Goal: Book appointment/travel/reservation

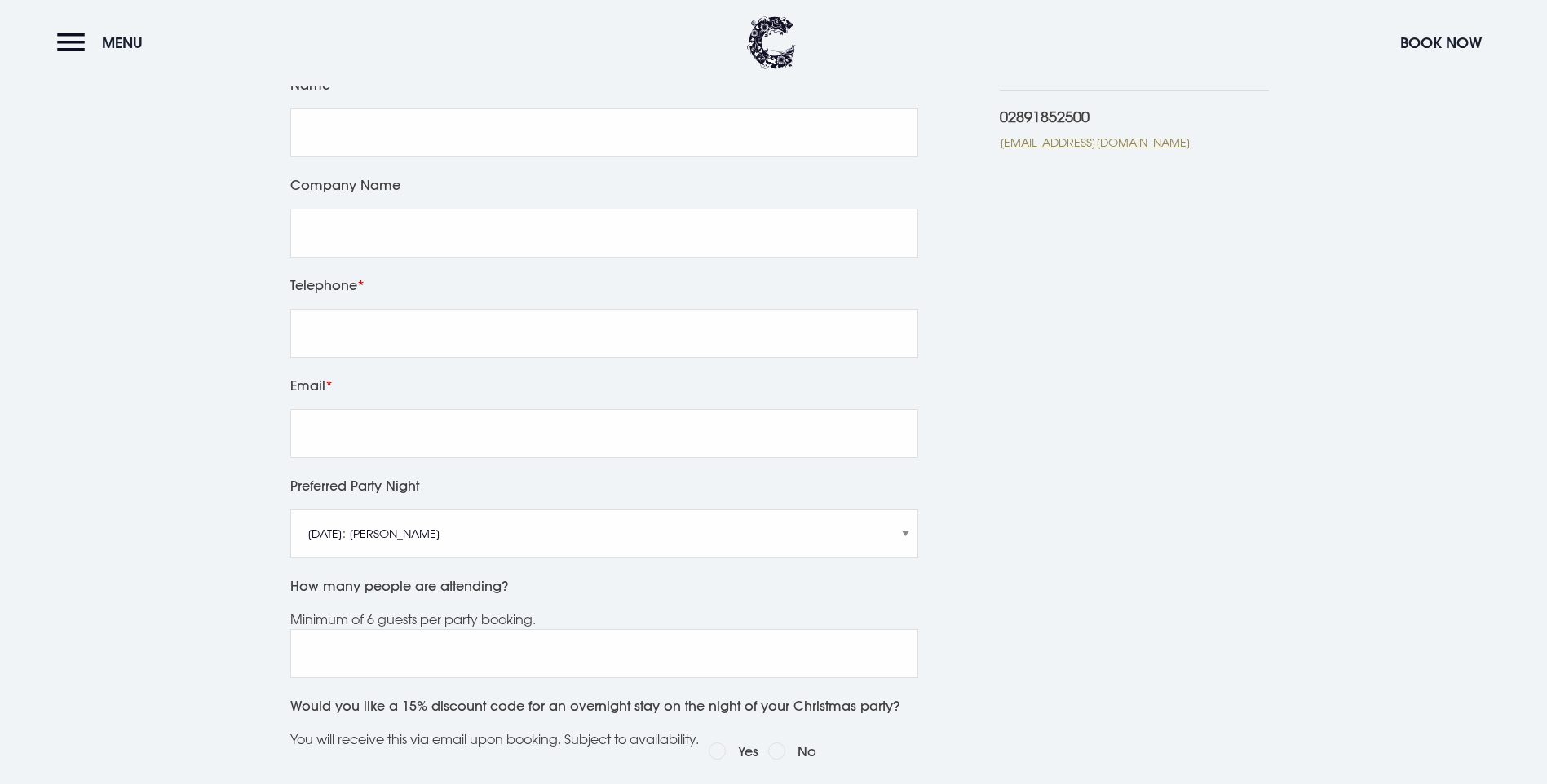
scroll to position [897, 0]
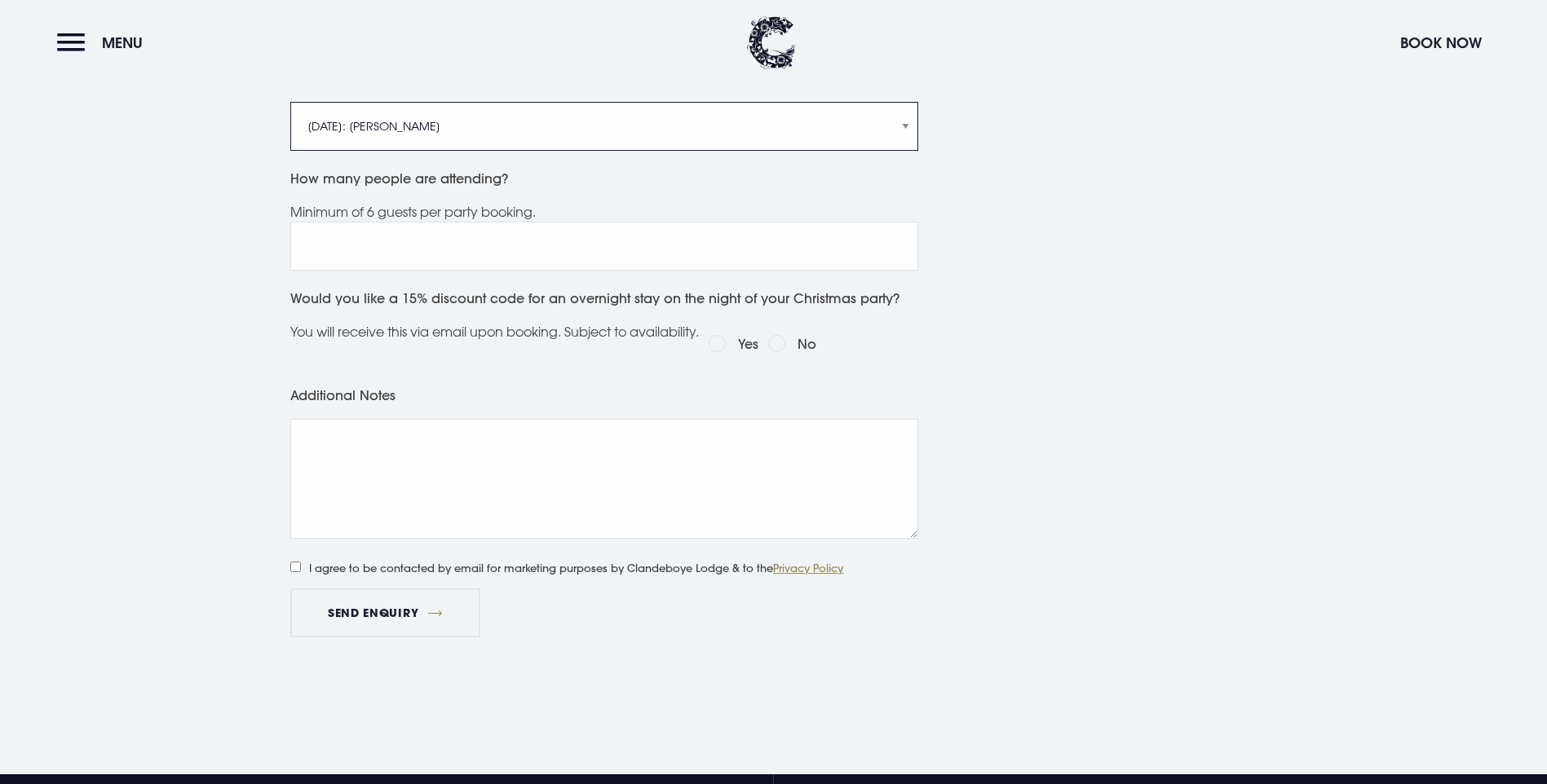
click at [904, 130] on select "[DATE]: [PERSON_NAME] [DATE]: Manouche Boys [DATE]: Manouche Boys [DATE]: Anthe…" at bounding box center [604, 126] width 628 height 49
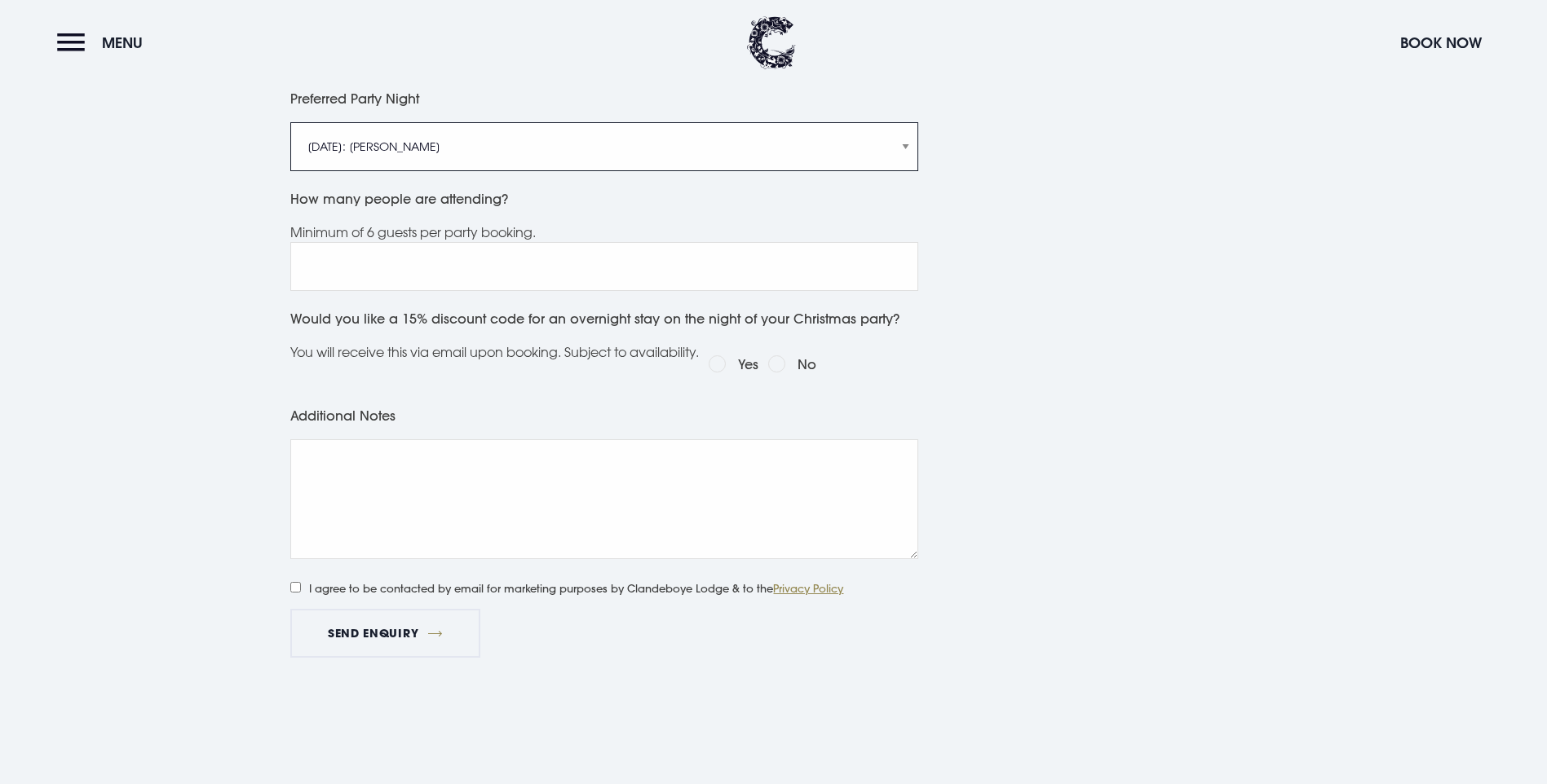
select select "Saturday 6th December: Manouche Boys"
click at [290, 122] on select "Friday 5th December: Just Adam Saturday 6th December: Manouche Boys Friday 12th…" at bounding box center [604, 146] width 628 height 49
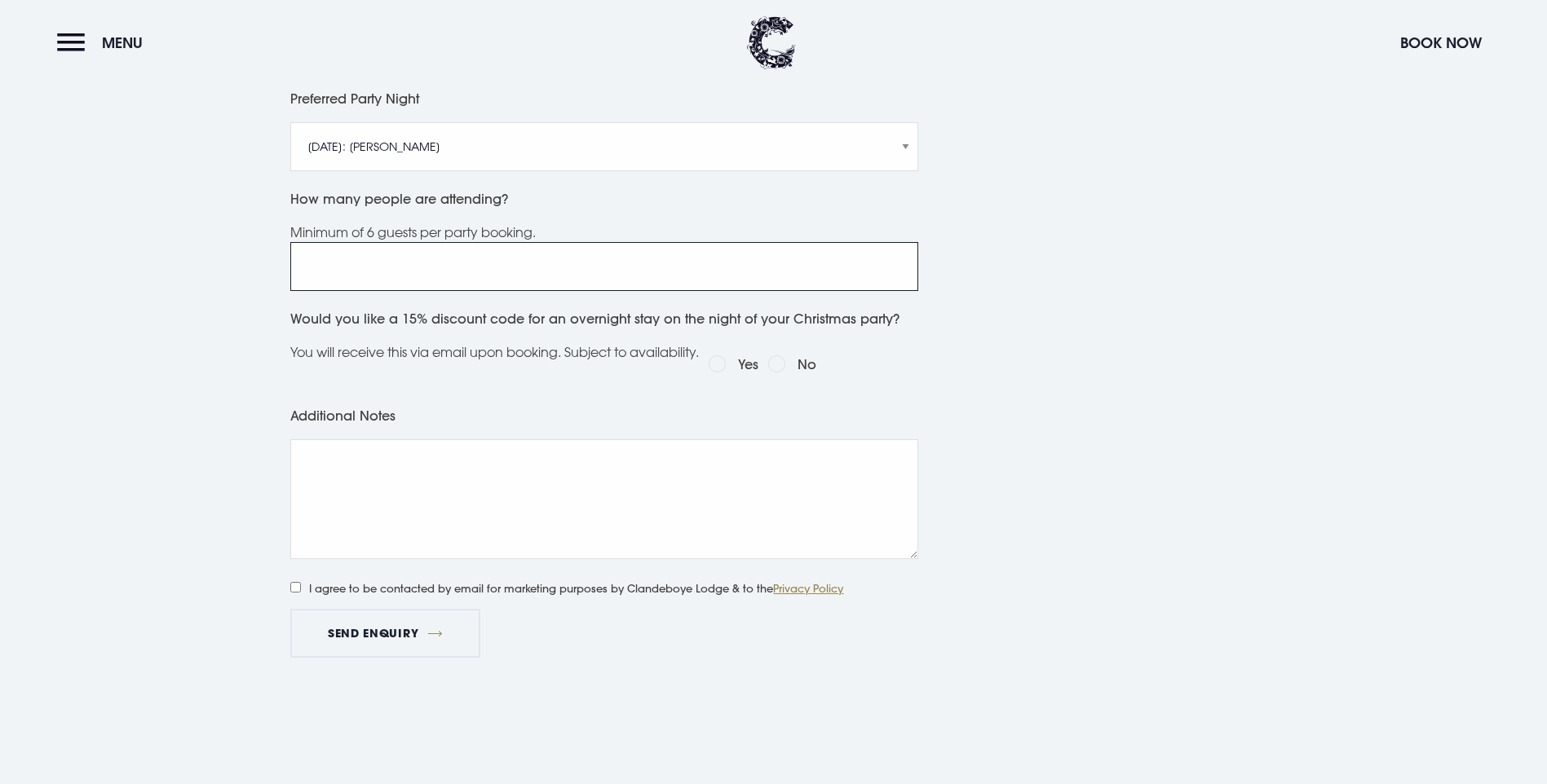
click at [495, 273] on input "How many people are attending?" at bounding box center [604, 266] width 628 height 49
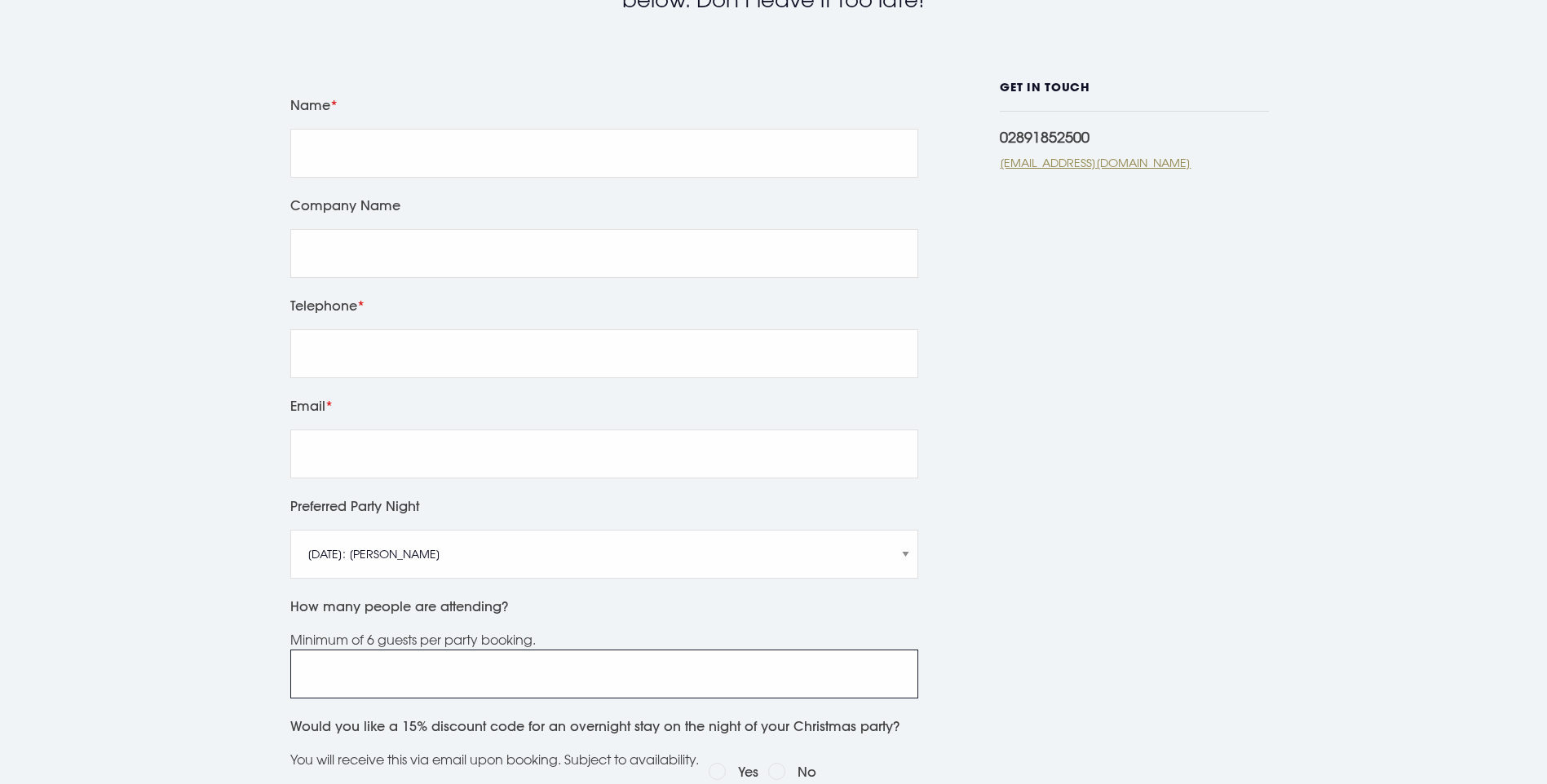
scroll to position [0, 0]
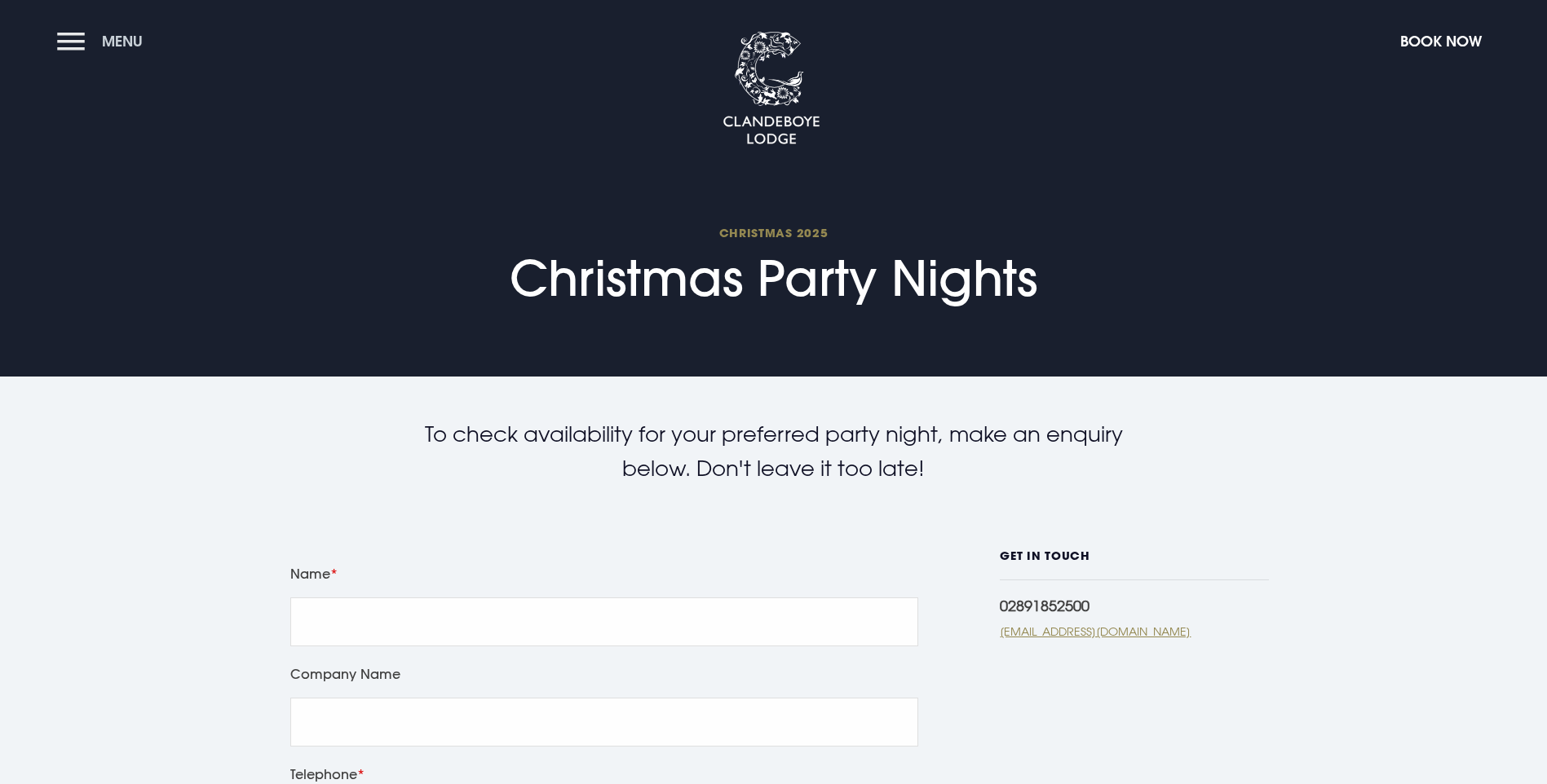
click at [81, 32] on button "Menu" at bounding box center [104, 41] width 94 height 35
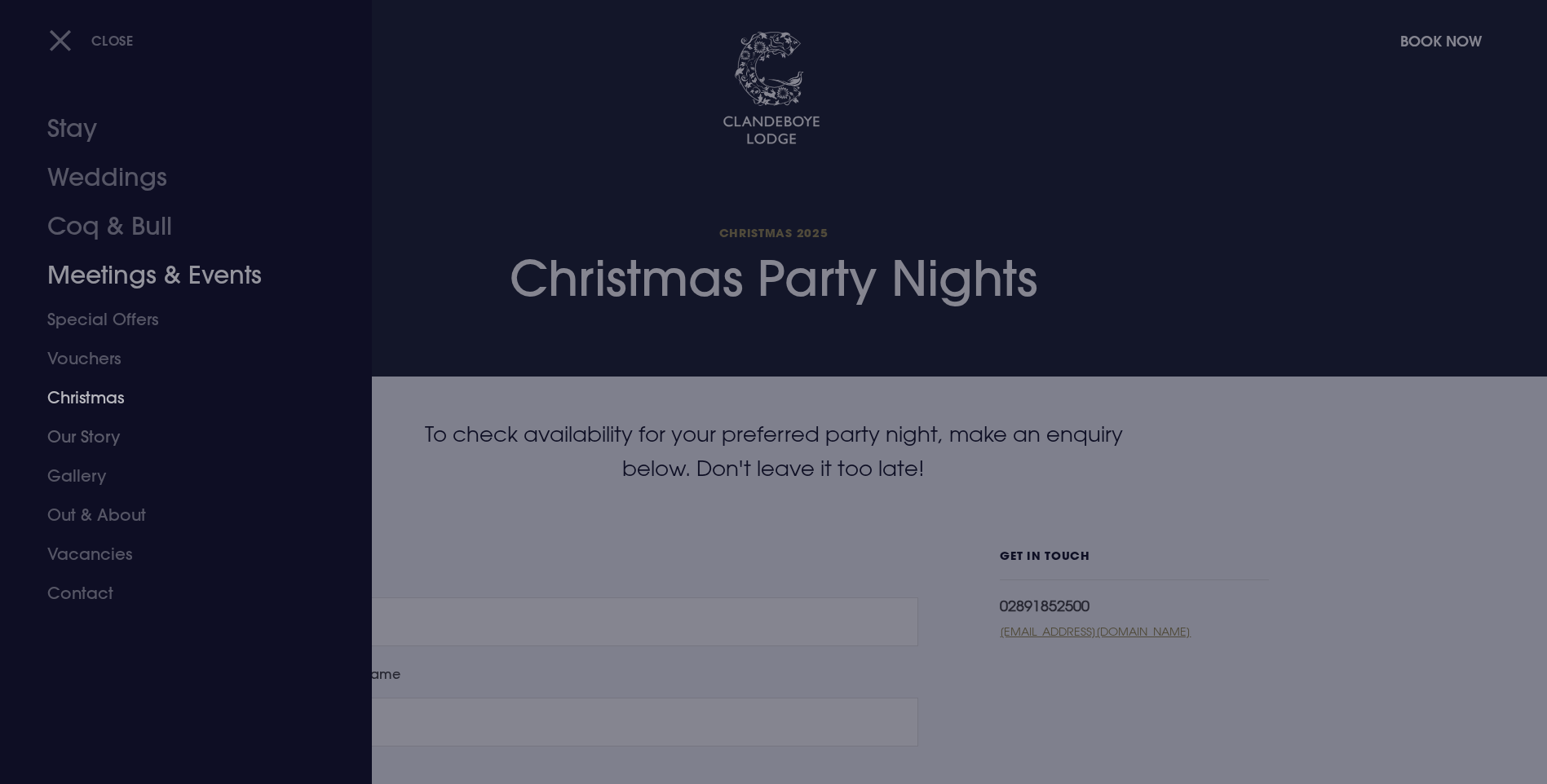
click at [108, 404] on link "Christmas" at bounding box center [176, 398] width 258 height 39
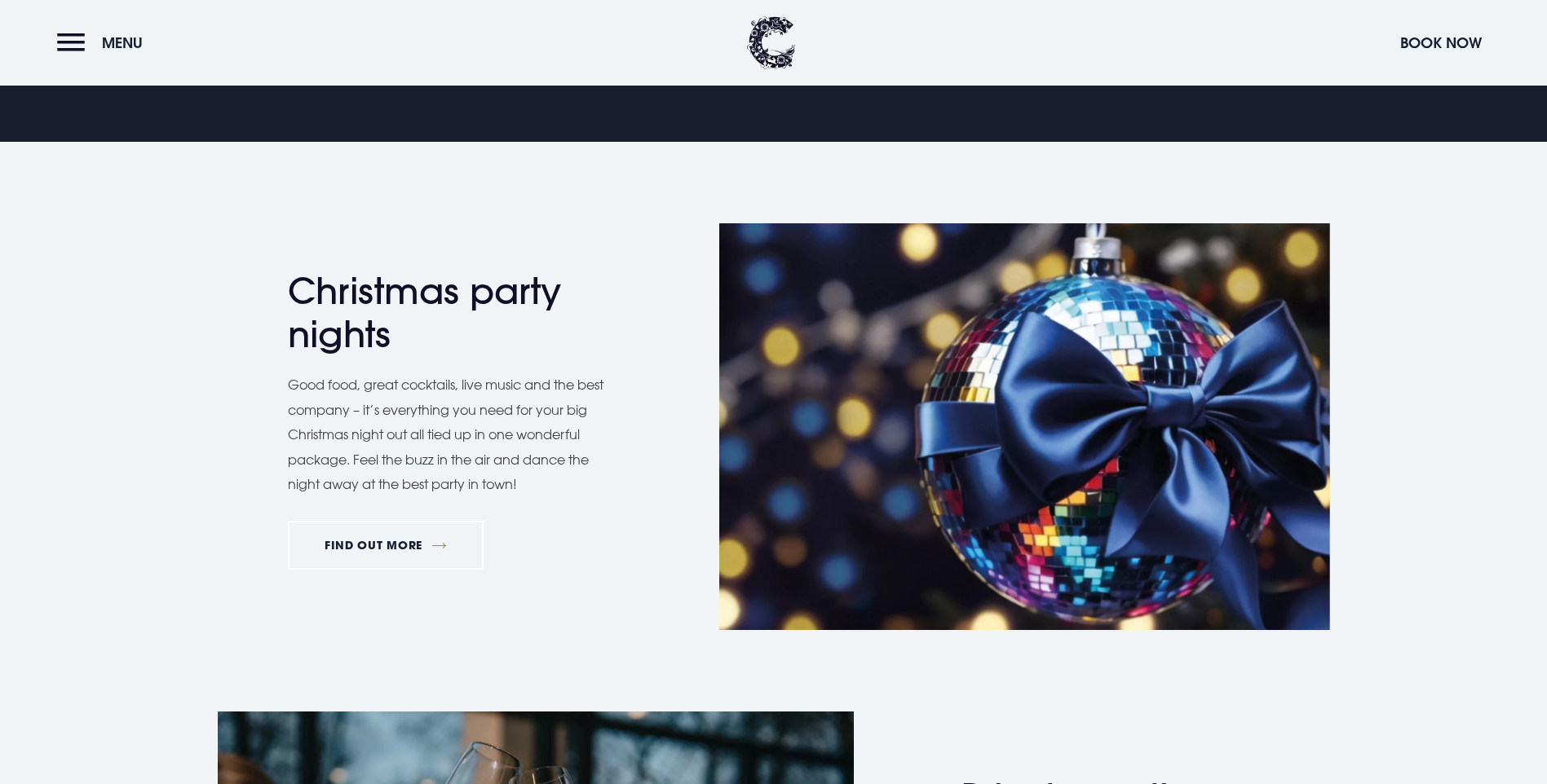
scroll to position [897, 0]
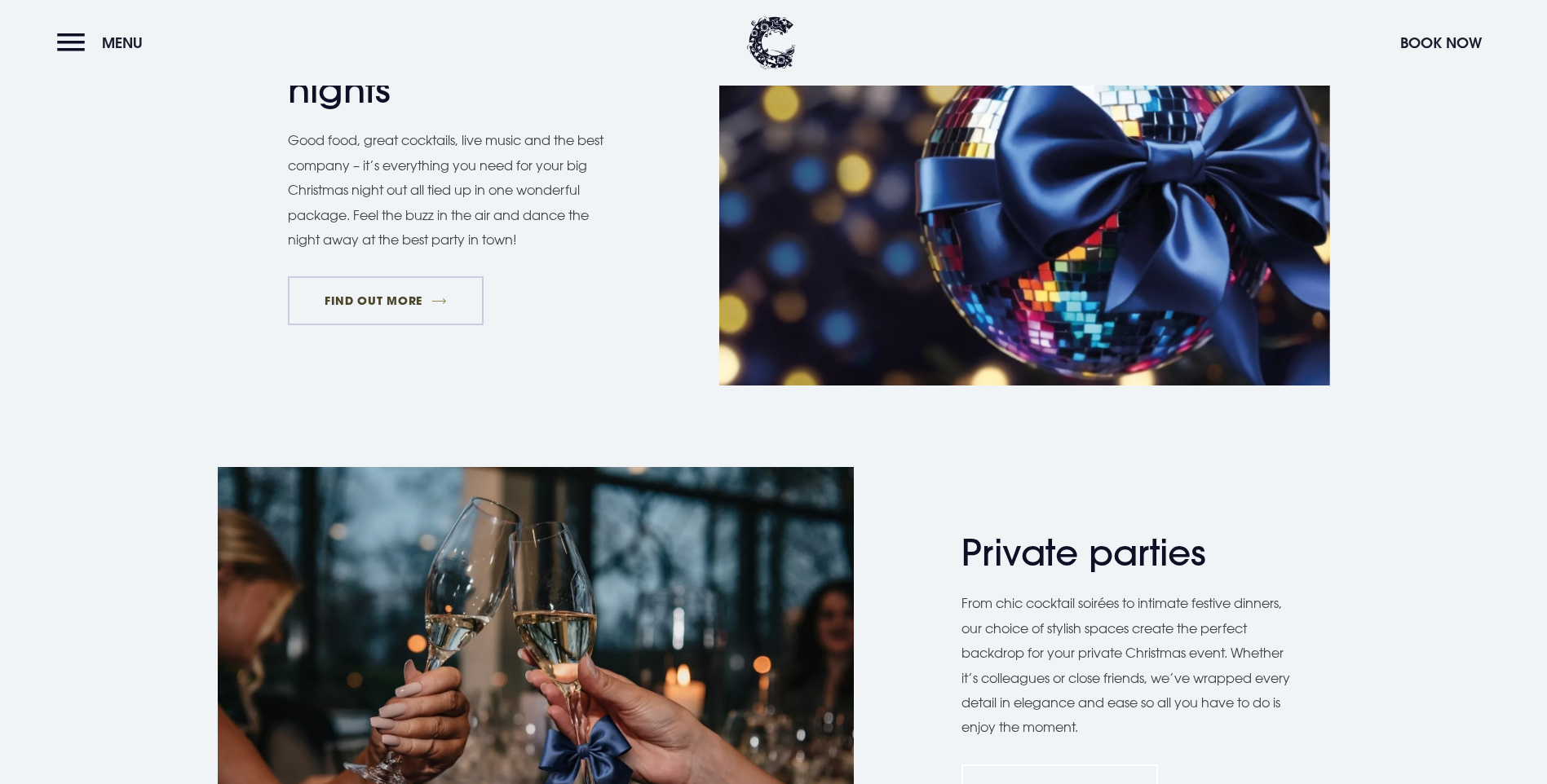
click at [374, 325] on link "FIND OUT MORE" at bounding box center [386, 301] width 196 height 49
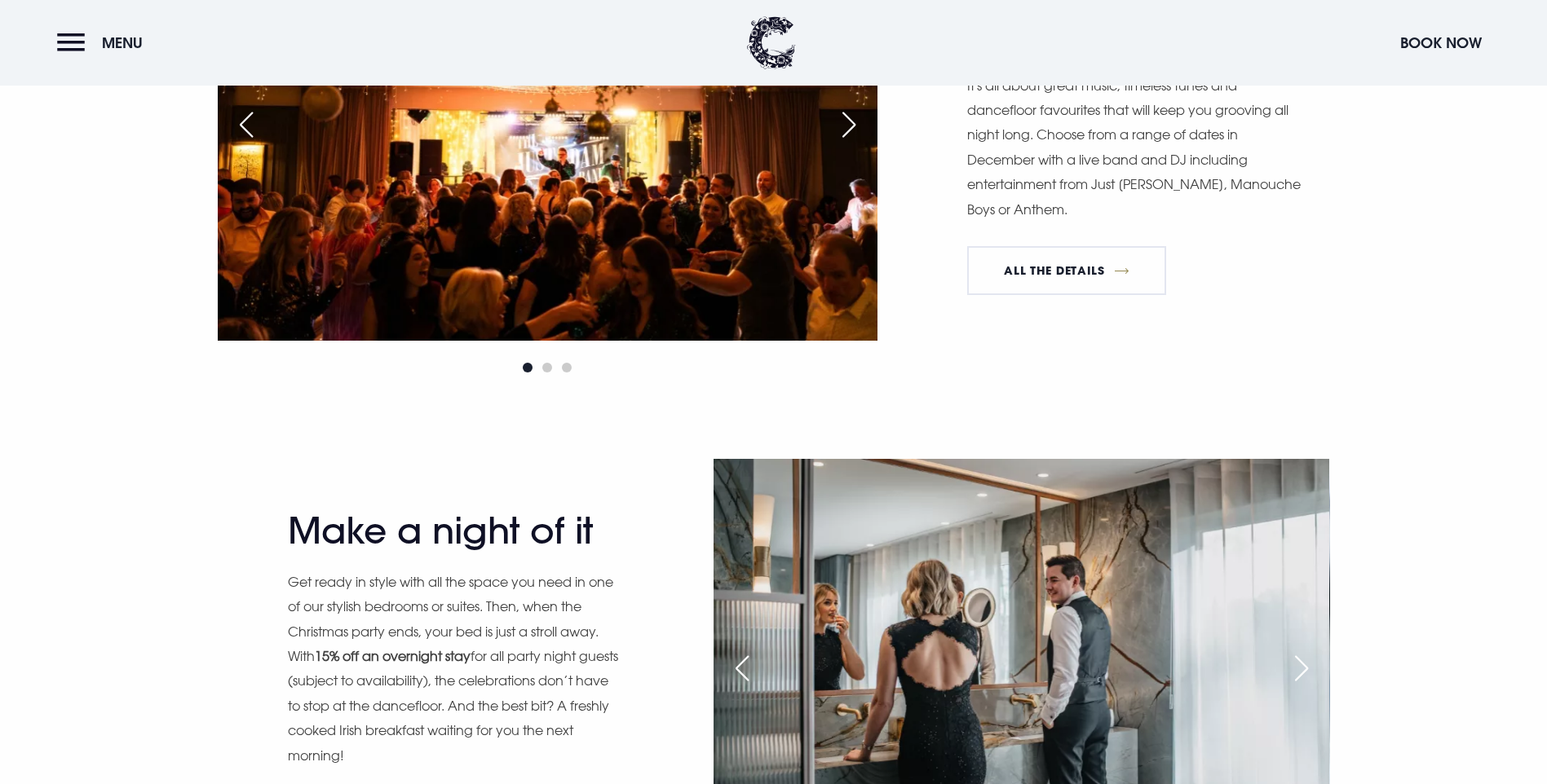
scroll to position [1712, 0]
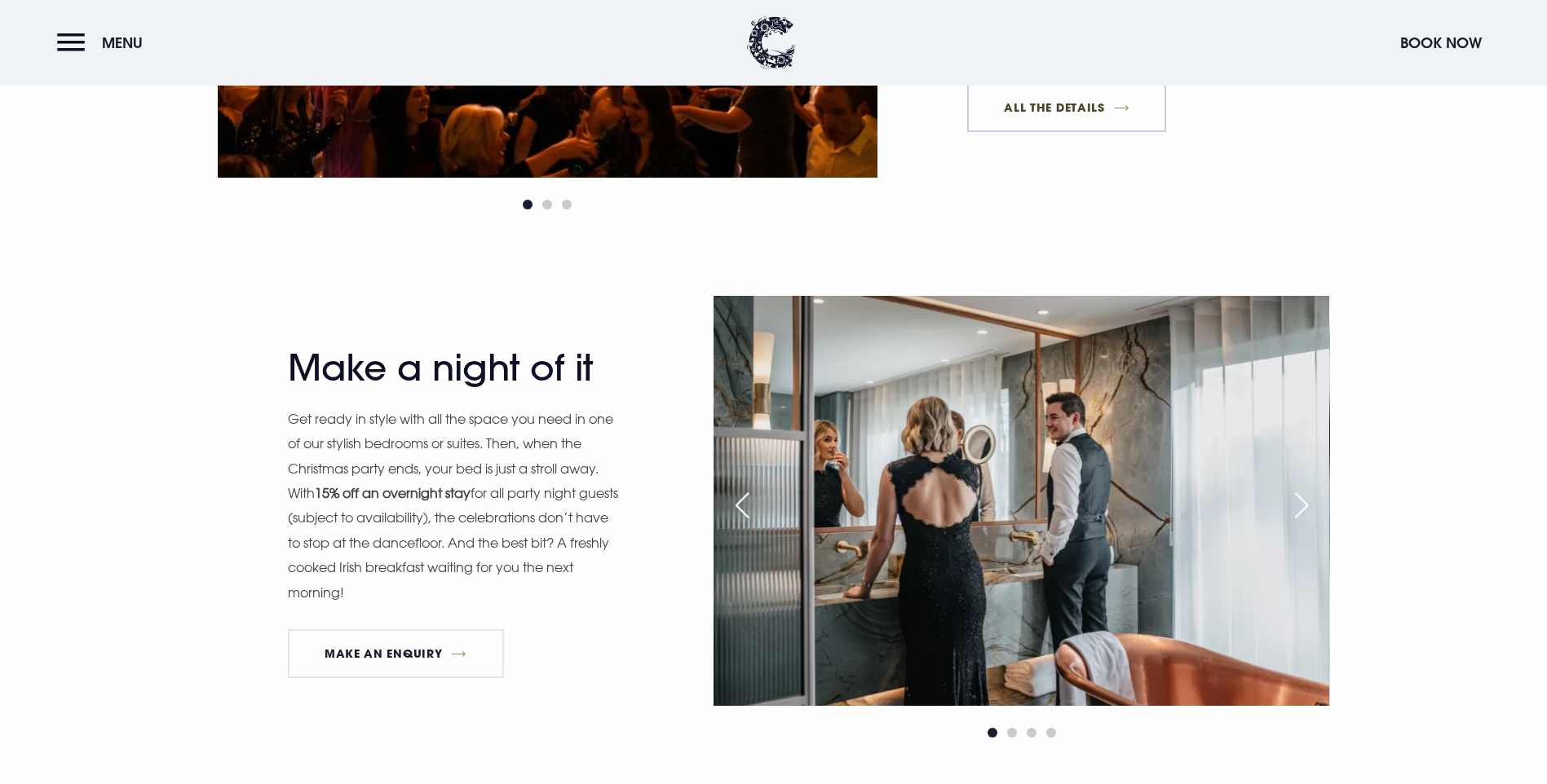
click at [1083, 132] on link "All The Details" at bounding box center [1066, 107] width 199 height 49
